Goal: Information Seeking & Learning: Understand process/instructions

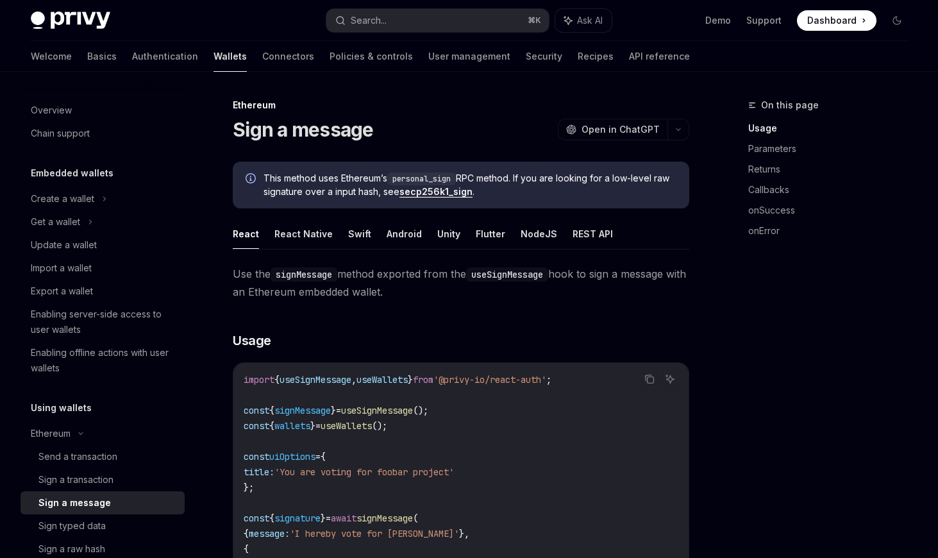
scroll to position [254, 0]
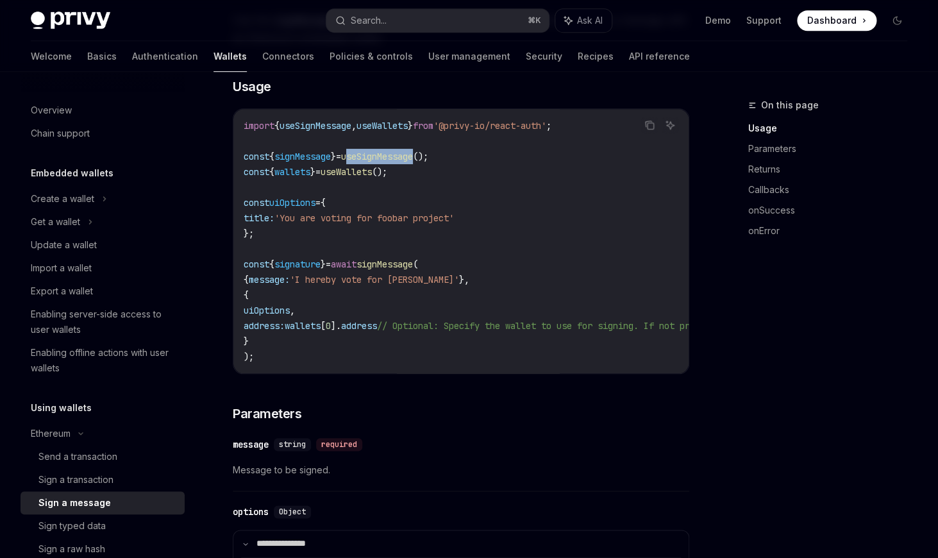
click at [407, 161] on span "useSignMessage" at bounding box center [377, 157] width 72 height 12
click at [399, 269] on span "signMessage" at bounding box center [384, 264] width 56 height 12
click at [372, 172] on span "useWallets" at bounding box center [346, 172] width 51 height 12
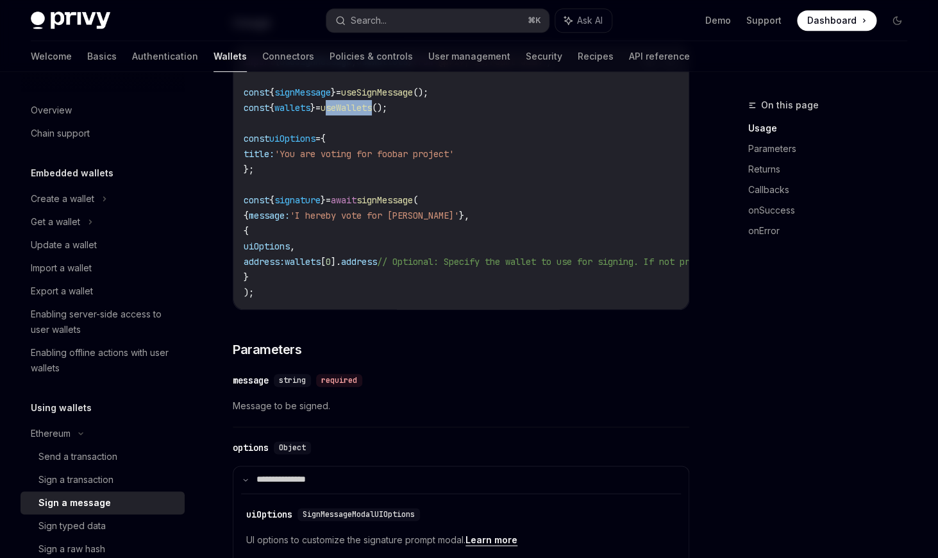
scroll to position [327, 0]
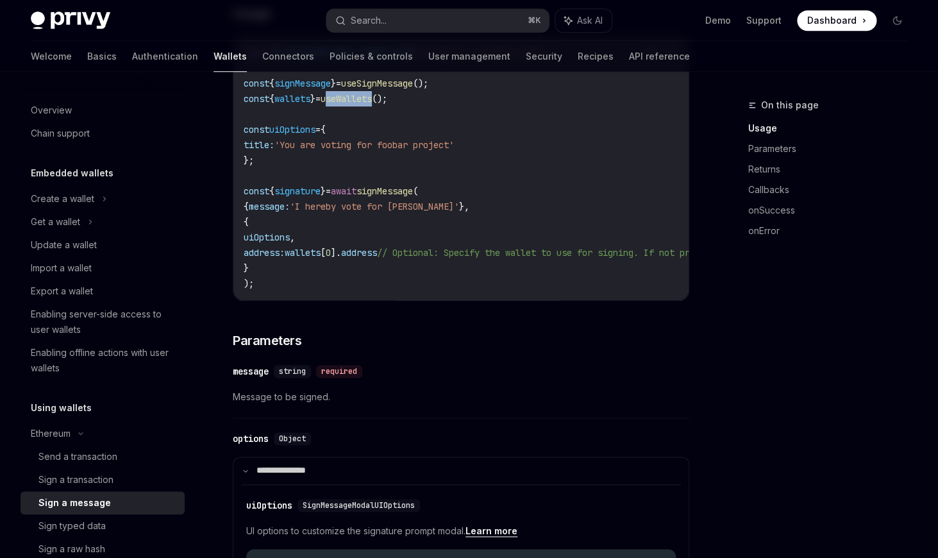
click at [299, 230] on code "import { useSignMessage , useWallets } from '@privy-io/react-auth' ; const { si…" at bounding box center [580, 168] width 672 height 246
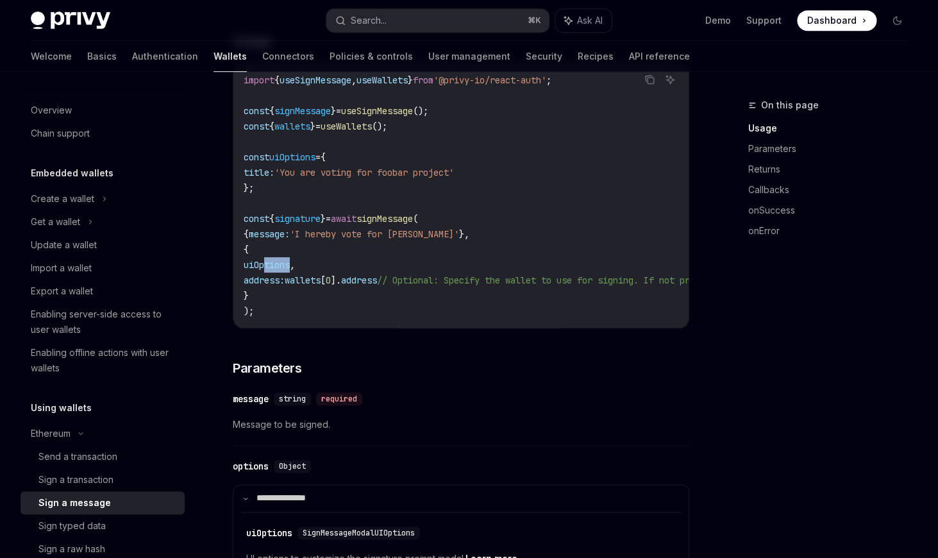
scroll to position [292, 0]
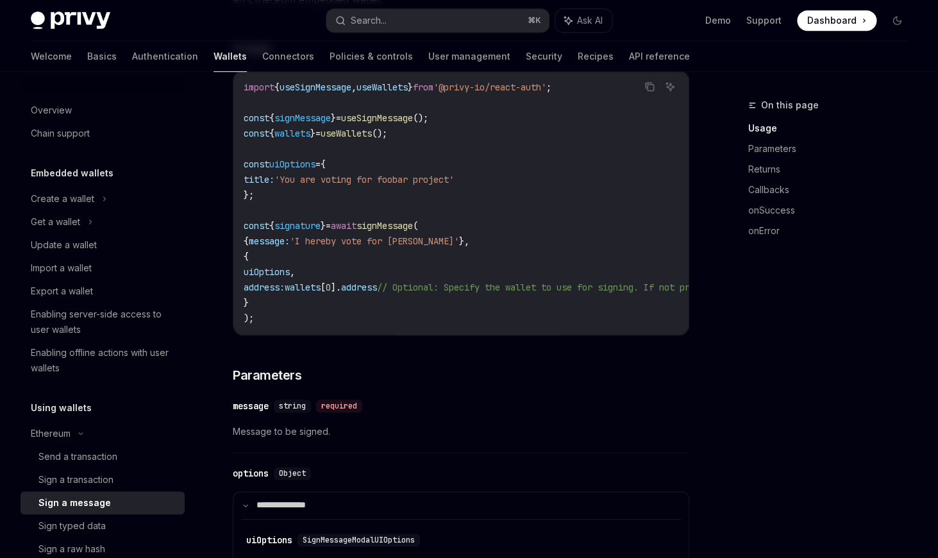
click at [299, 230] on span "signature" at bounding box center [297, 226] width 46 height 12
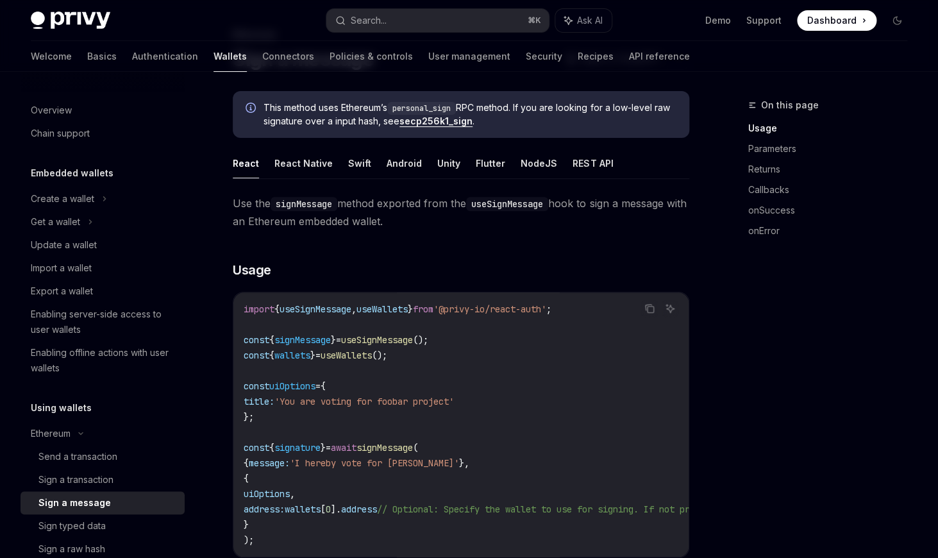
scroll to position [66, 0]
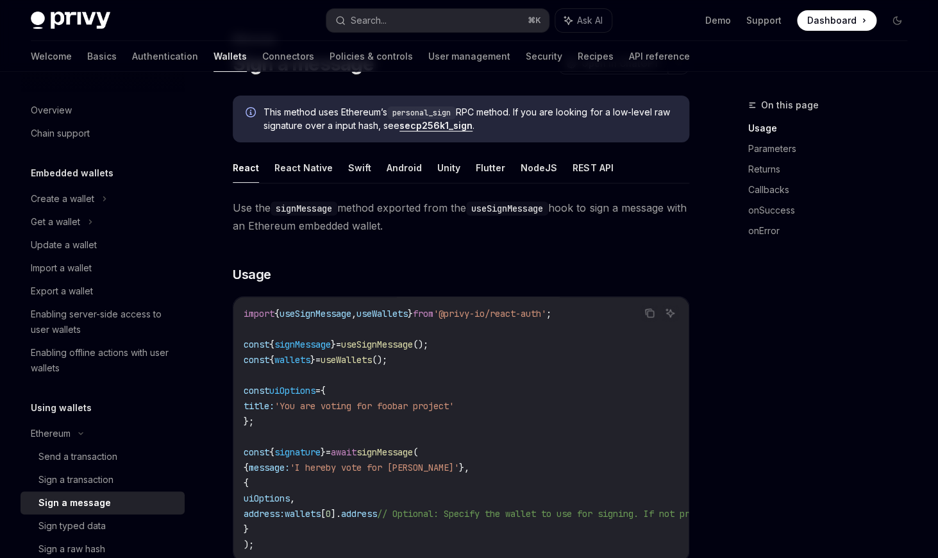
click at [365, 130] on span "This method uses Ethereum’s personal_sign RPC method. If you are looking for a …" at bounding box center [469, 119] width 413 height 26
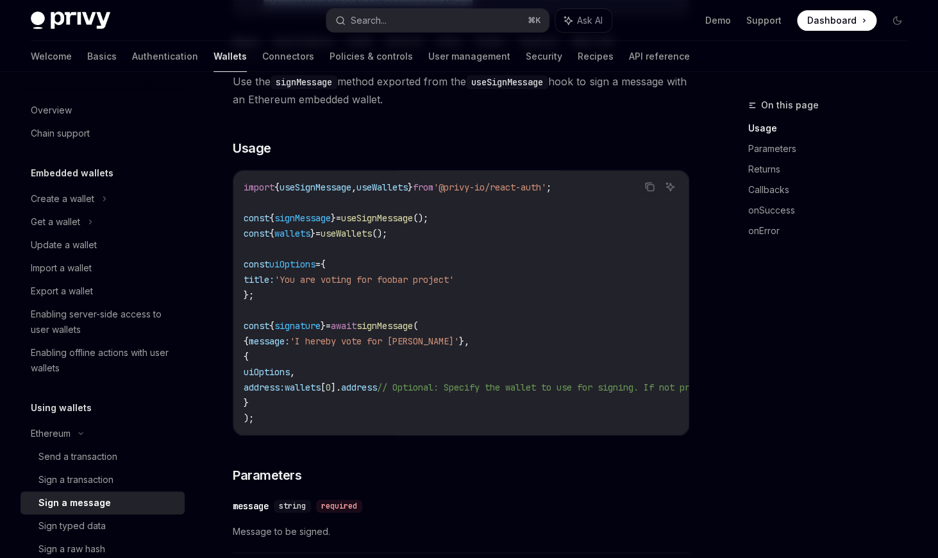
scroll to position [195, 0]
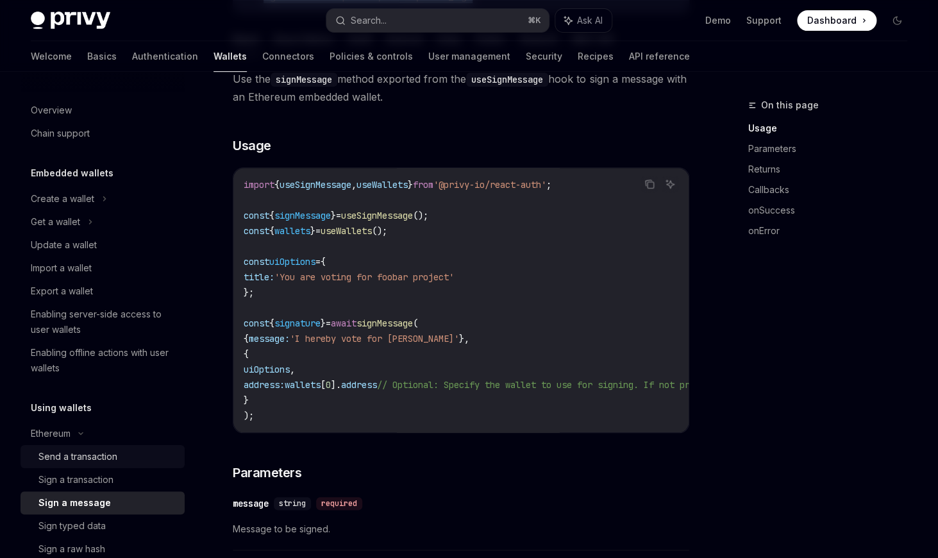
click at [105, 449] on div "Send a transaction" at bounding box center [77, 456] width 79 height 15
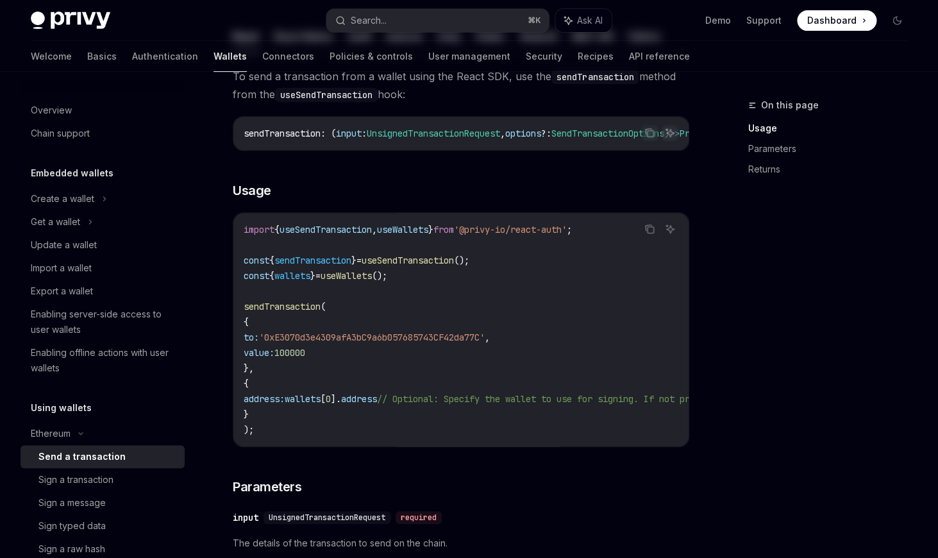
scroll to position [144, 0]
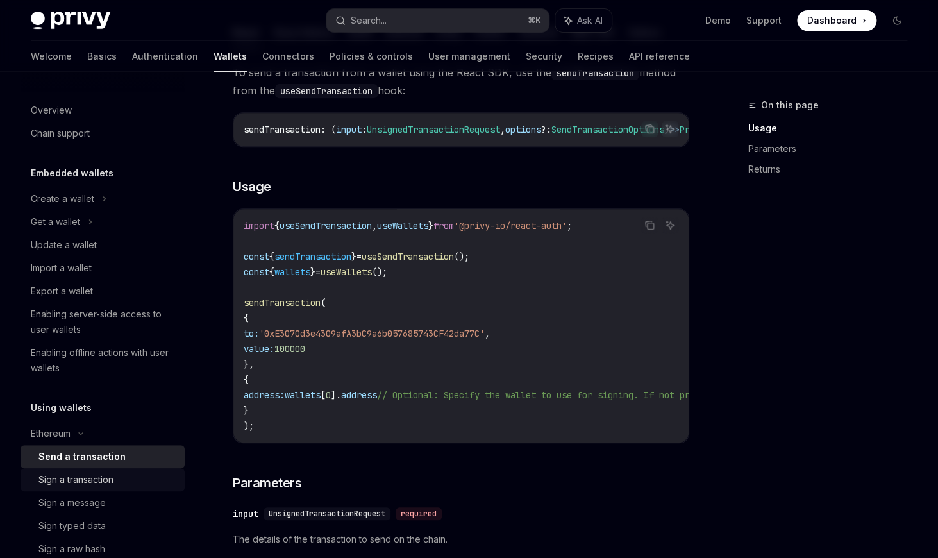
click at [95, 473] on div "Sign a transaction" at bounding box center [75, 479] width 75 height 15
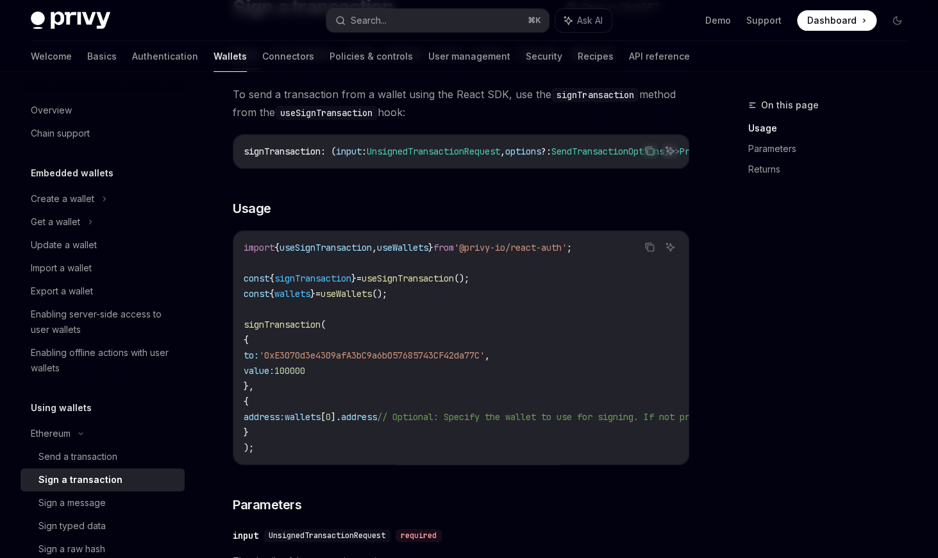
scroll to position [136, 0]
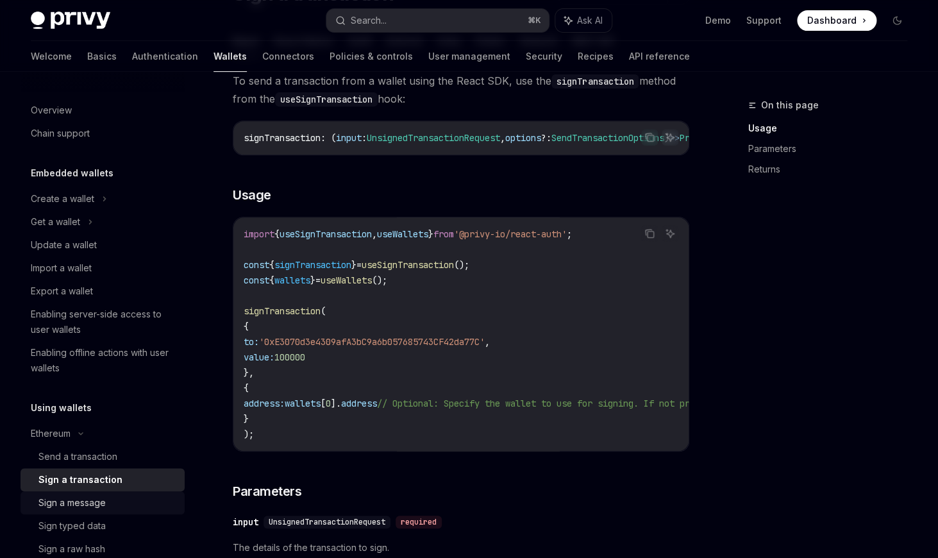
click at [103, 501] on div "Sign a message" at bounding box center [71, 502] width 67 height 15
type textarea "*"
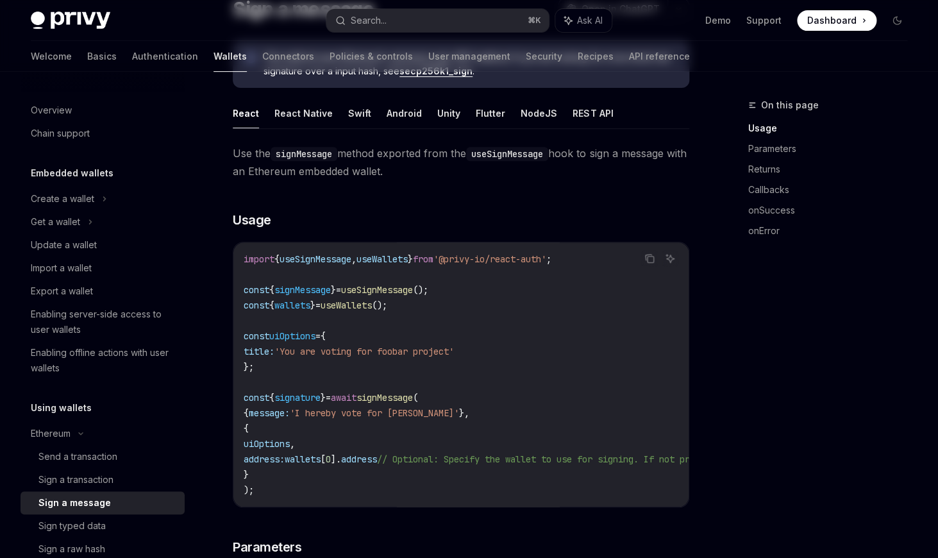
scroll to position [125, 0]
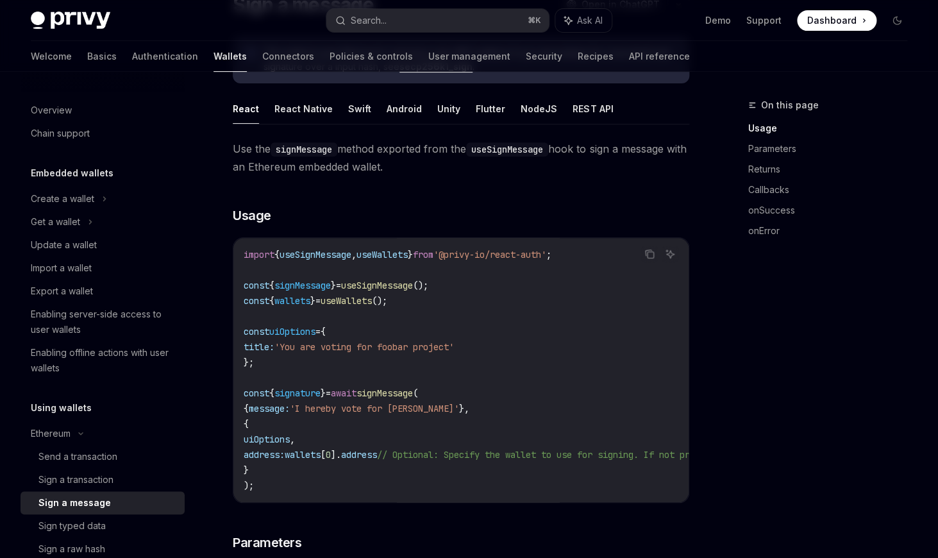
click at [372, 302] on span "useWallets" at bounding box center [346, 301] width 51 height 12
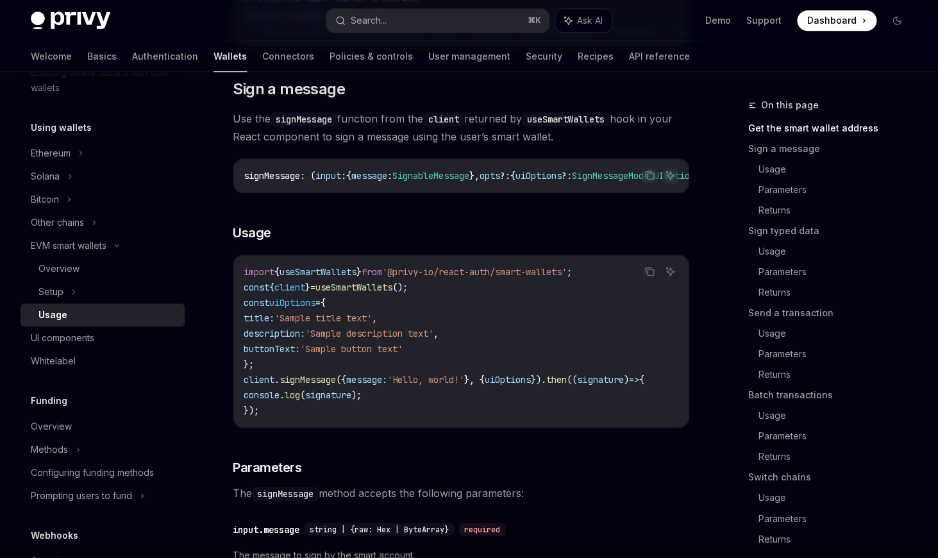
scroll to position [426, 0]
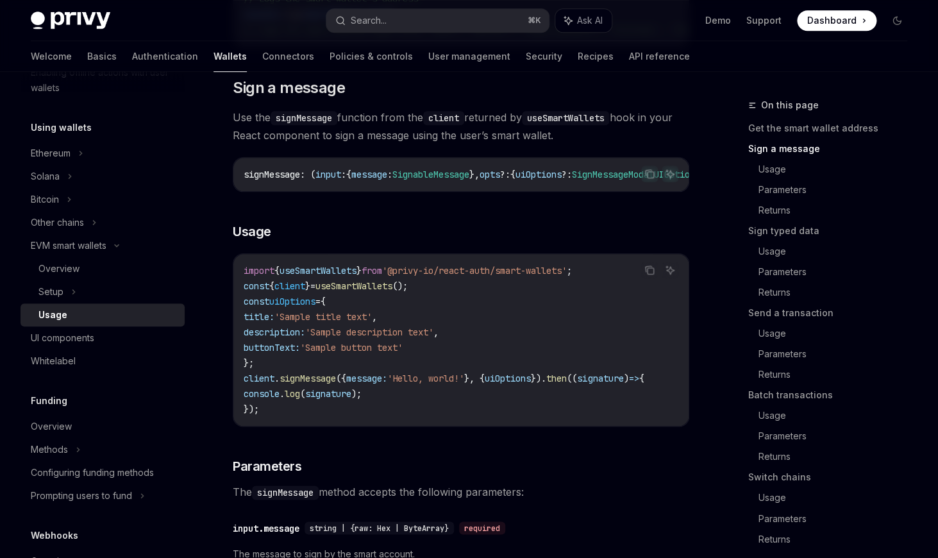
click at [315, 380] on span "signMessage" at bounding box center [308, 378] width 56 height 12
click at [358, 290] on span "useSmartWallets" at bounding box center [353, 286] width 77 height 12
